Goal: Obtain resource: Obtain resource

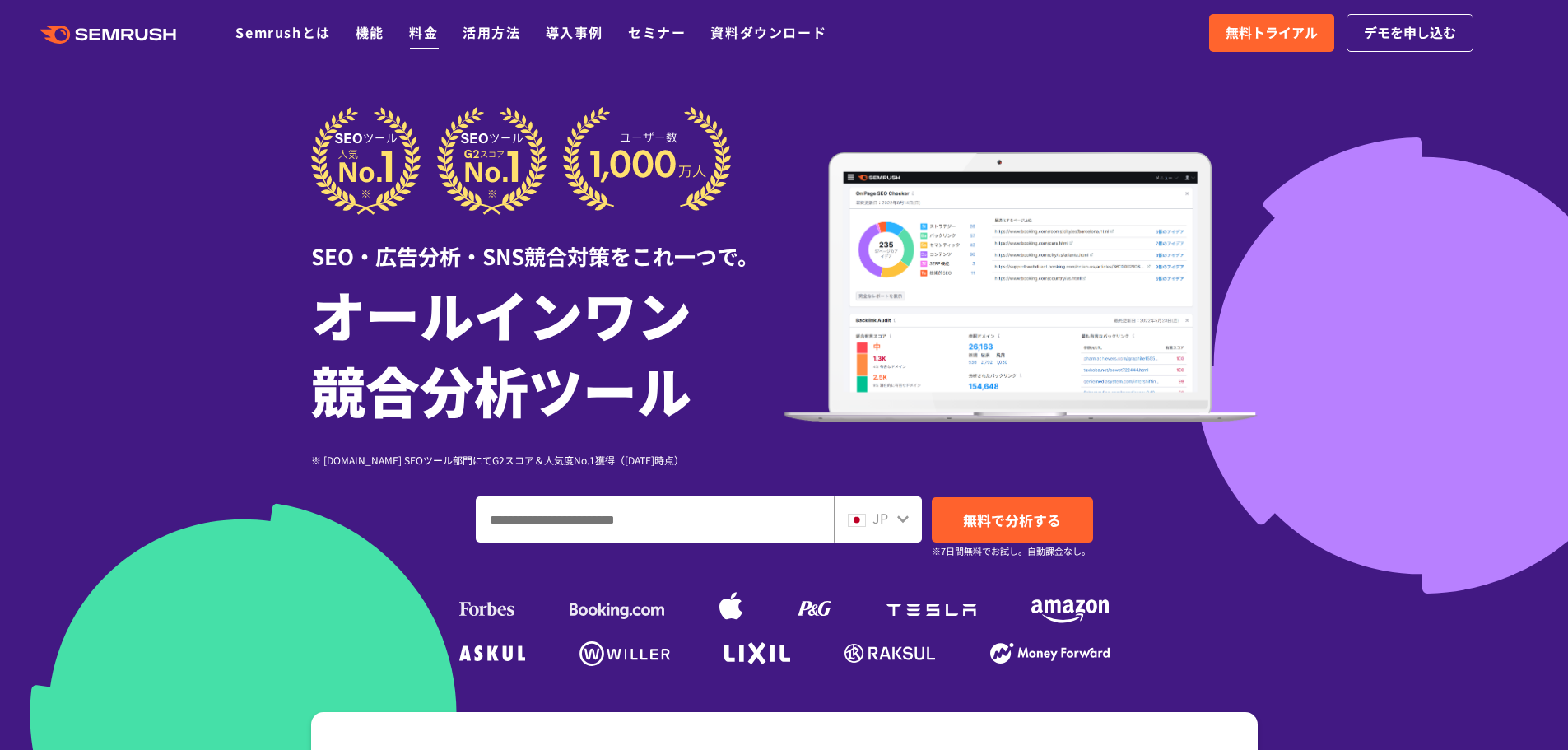
click at [424, 27] on link "料金" at bounding box center [424, 32] width 29 height 20
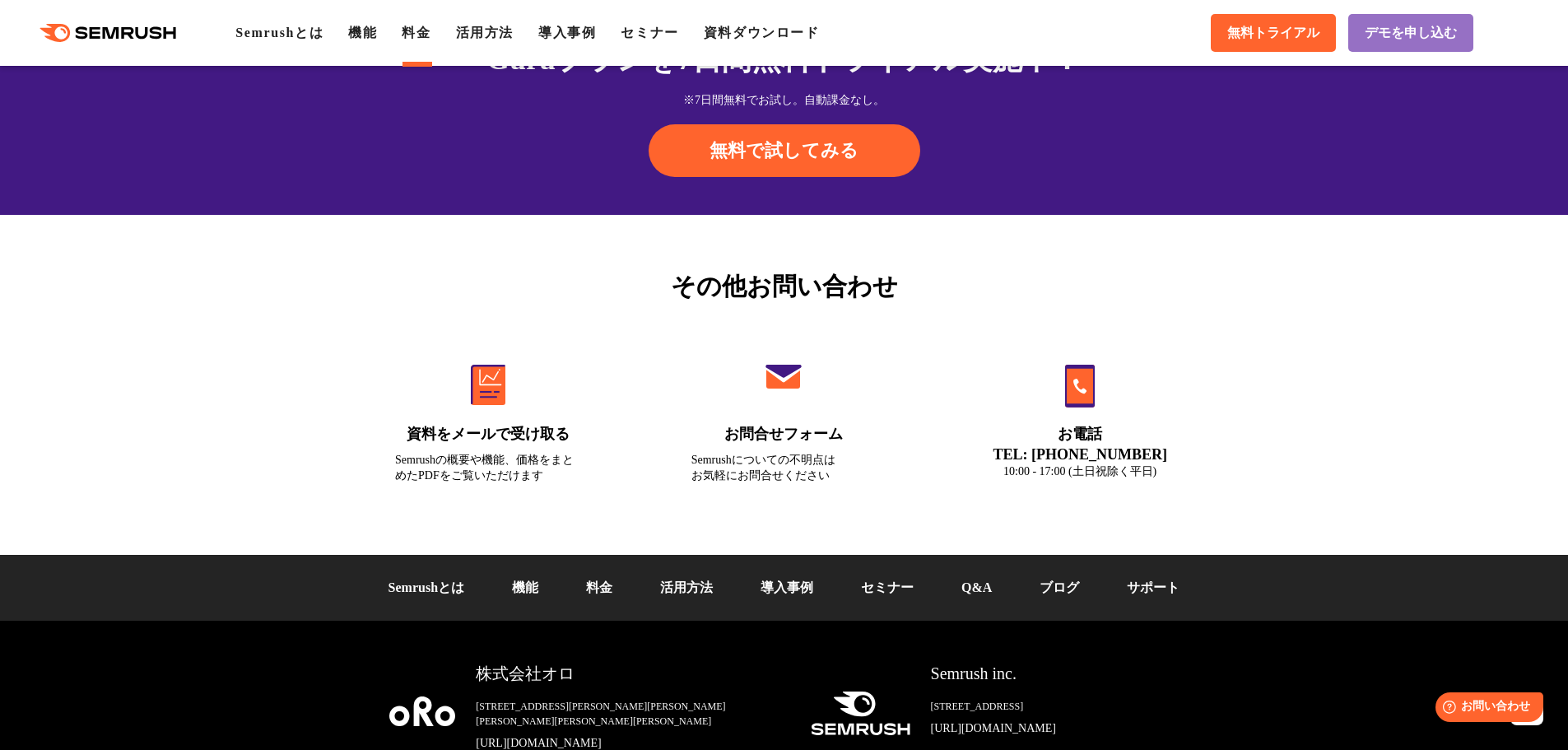
scroll to position [5514, 0]
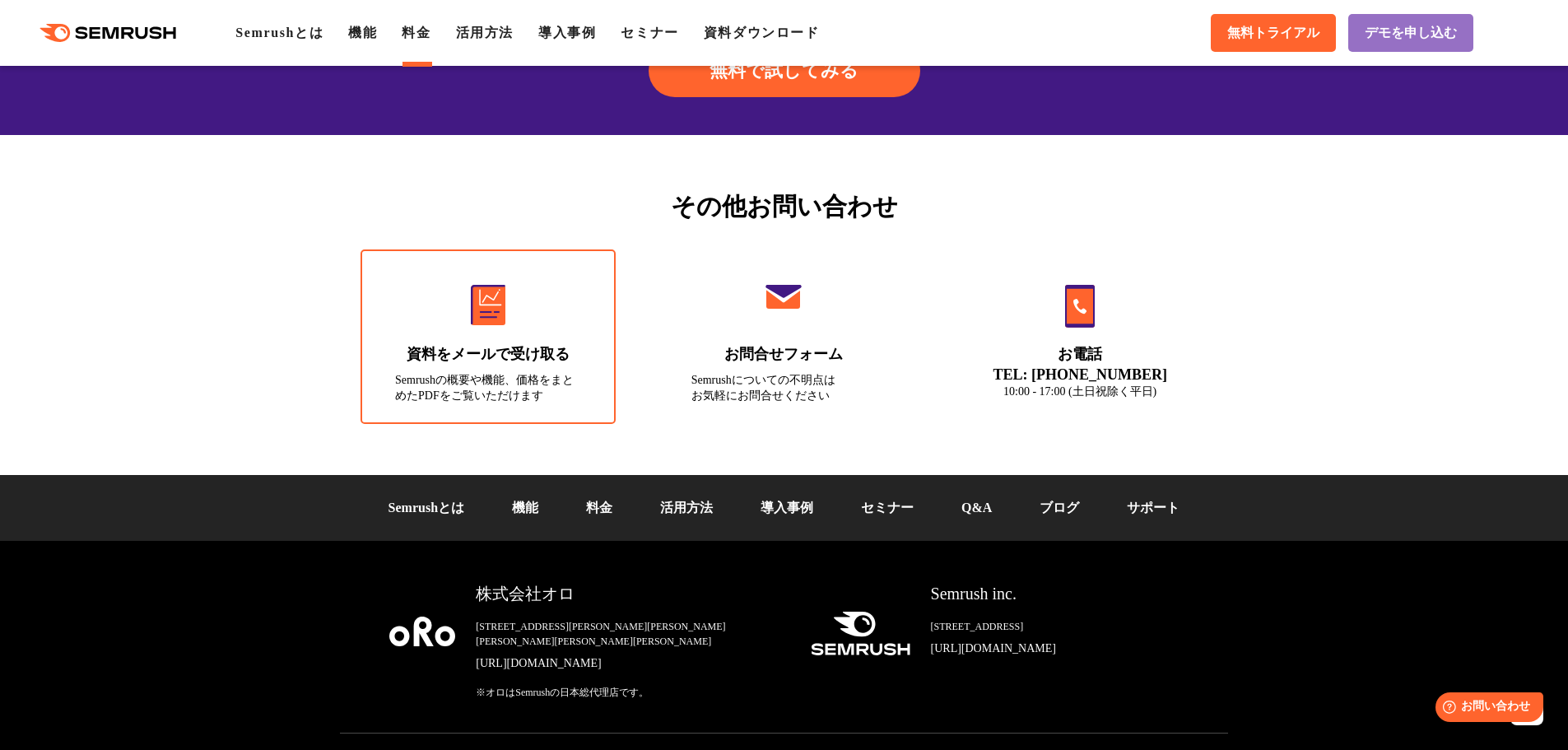
click at [489, 367] on link "資料をメールで受け取る Semrushの概要や機能、価格をまとめたPDFをご覧いただけます" at bounding box center [489, 337] width 255 height 175
click at [984, 512] on link "Q&A" at bounding box center [976, 507] width 31 height 14
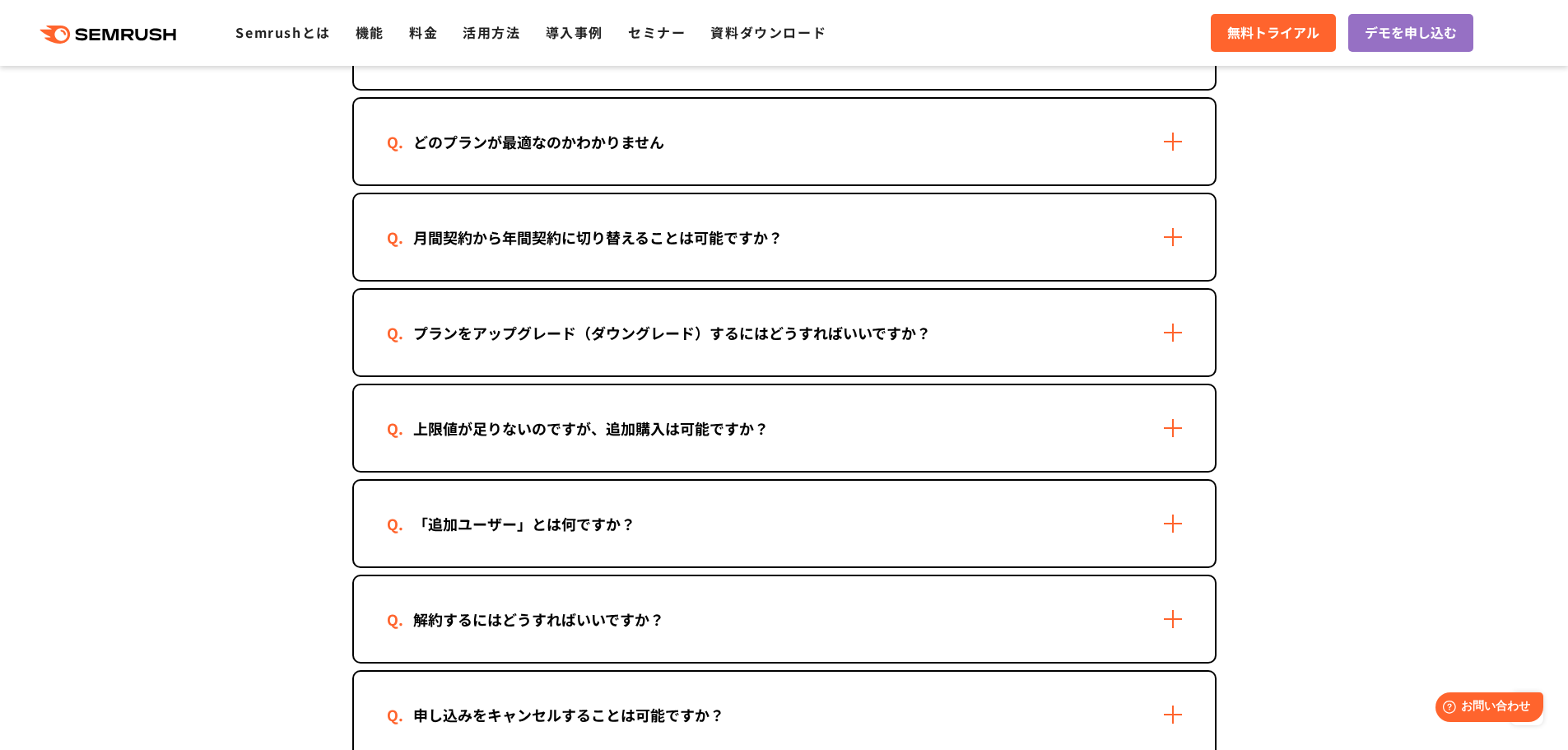
scroll to position [1070, 0]
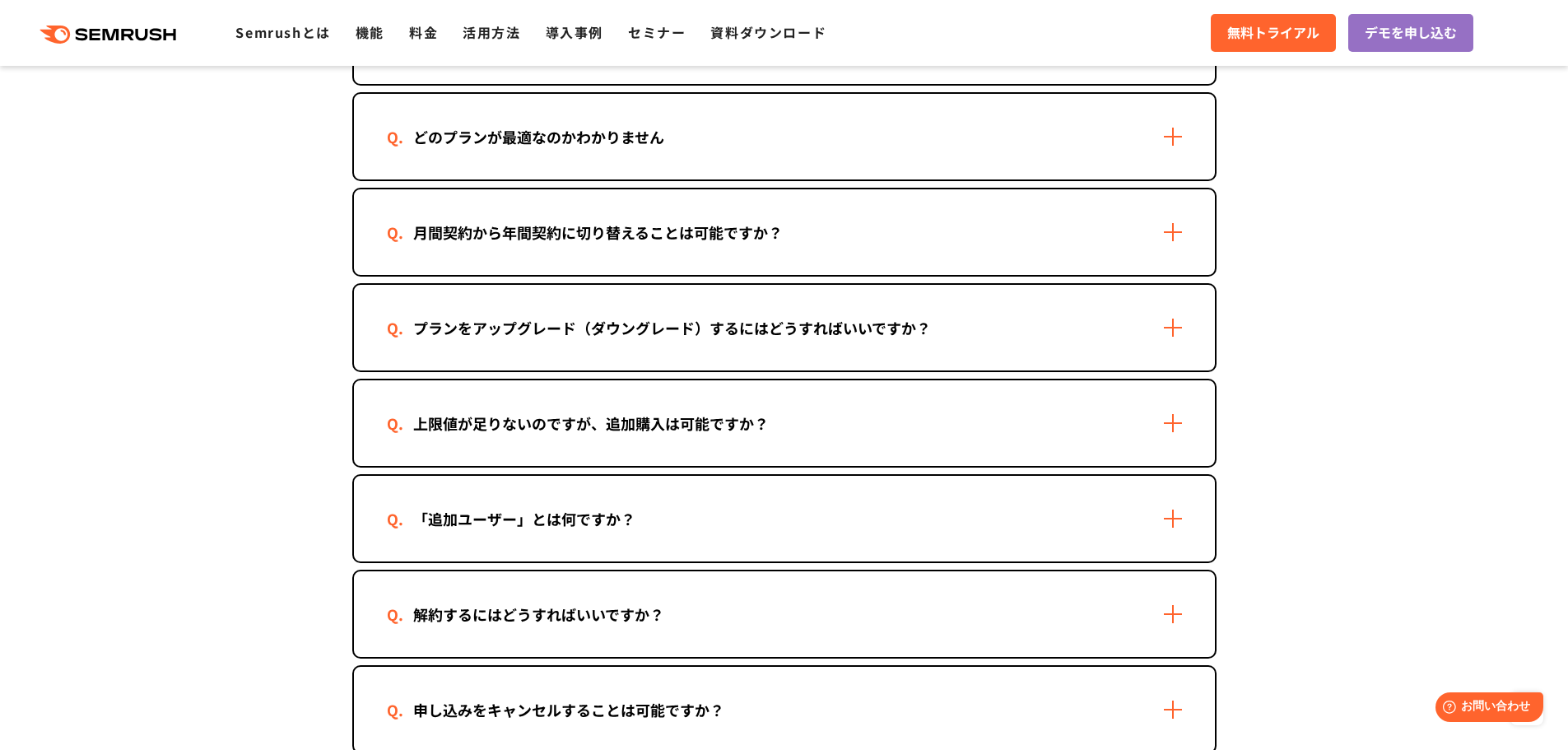
click at [886, 518] on div "「追加ユーザー」とは何ですか？" at bounding box center [784, 519] width 861 height 86
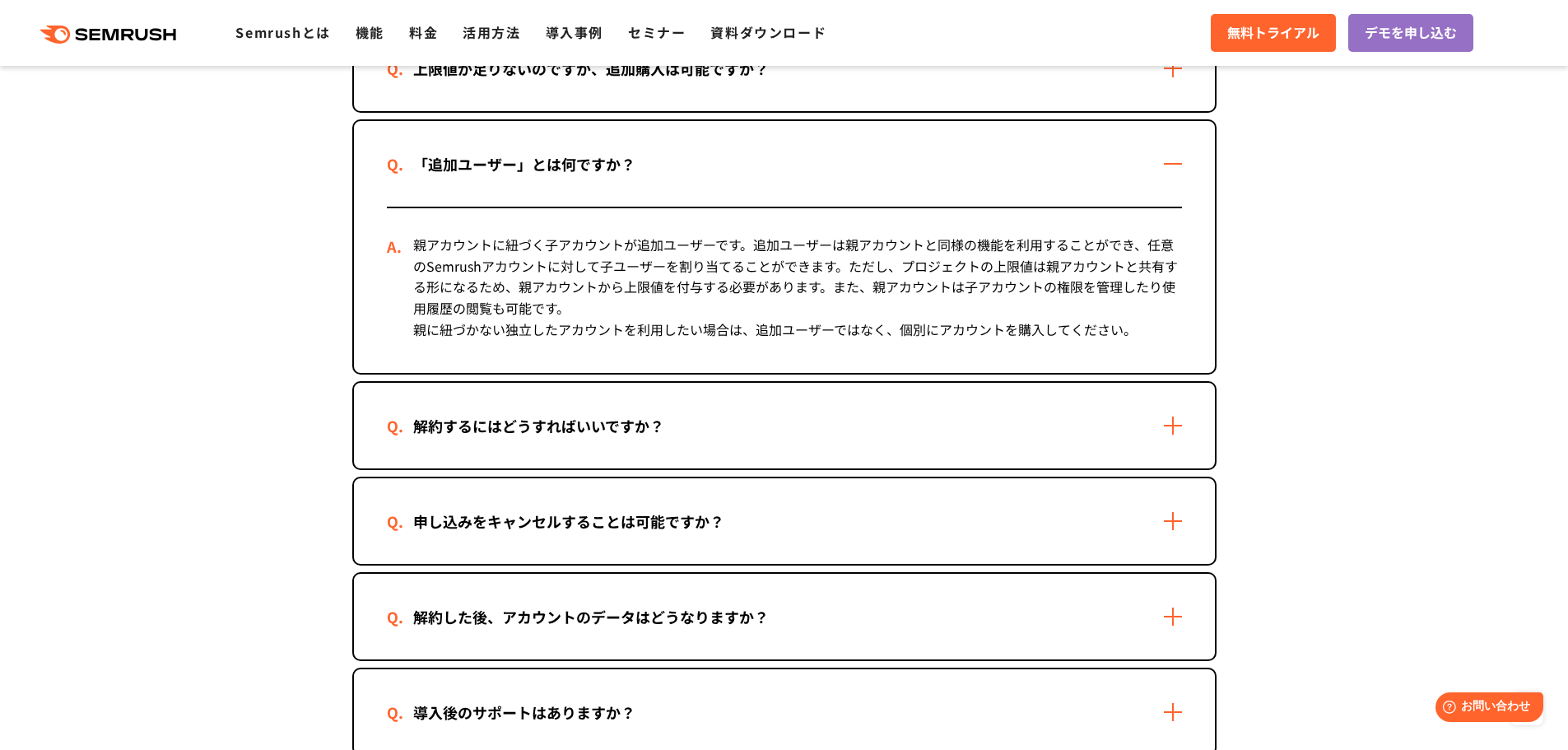
scroll to position [1399, 0]
